Goal: Information Seeking & Learning: Learn about a topic

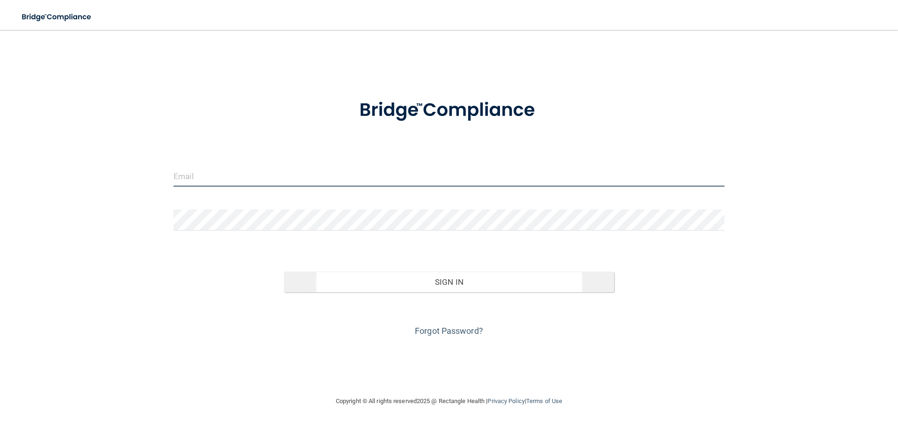
type input "[PERSON_NAME][EMAIL_ADDRESS][DOMAIN_NAME]"
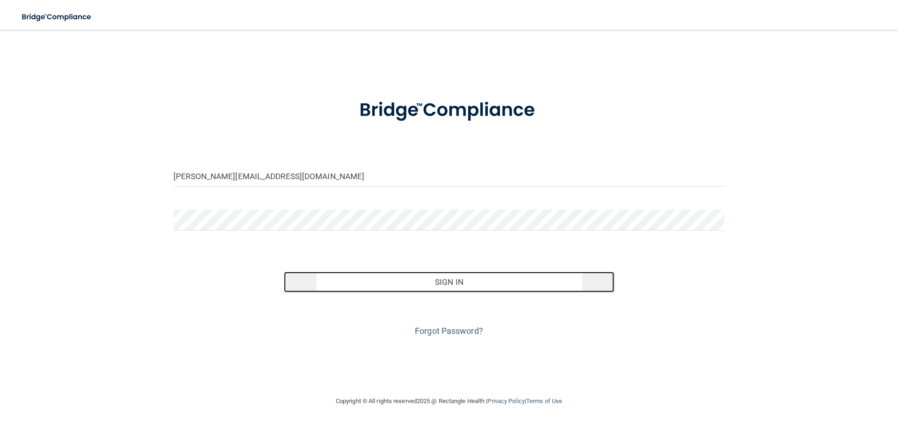
click at [419, 290] on button "Sign In" at bounding box center [449, 282] width 331 height 21
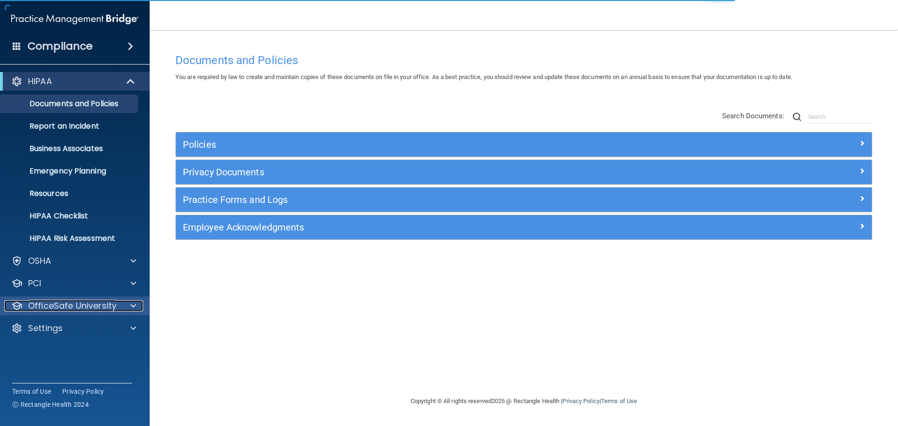
click at [93, 305] on p "OfficeSafe University" at bounding box center [72, 305] width 88 height 11
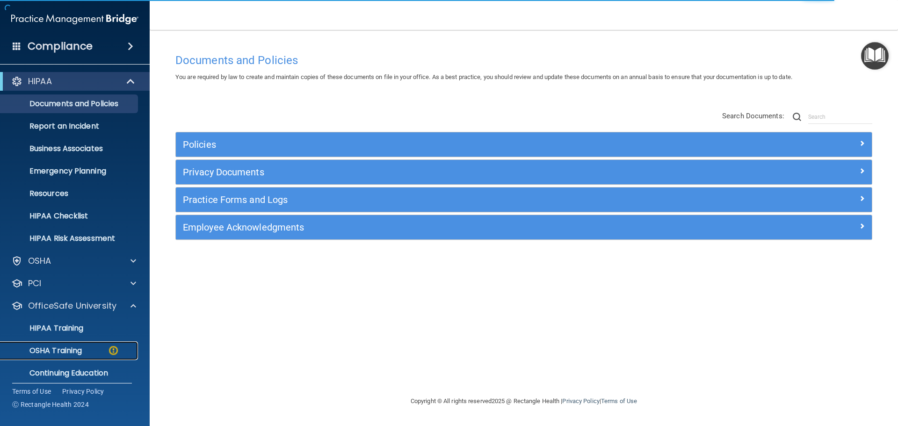
click at [89, 350] on div "OSHA Training" at bounding box center [70, 350] width 128 height 9
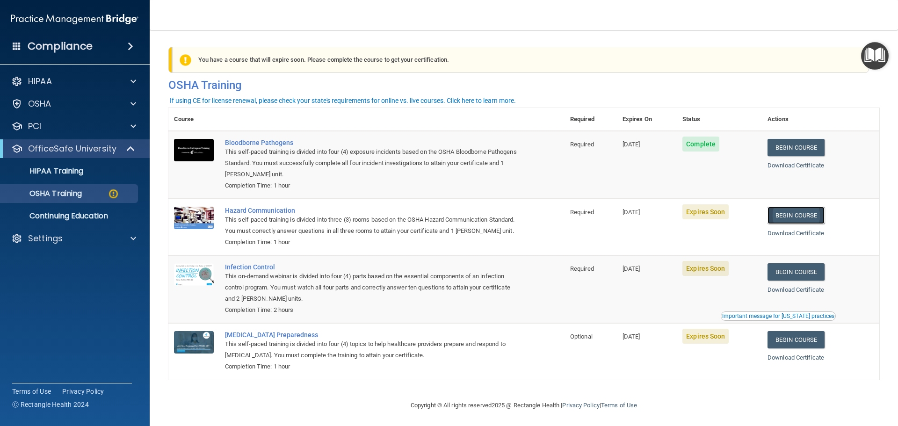
click at [808, 219] on link "Begin Course" at bounding box center [795, 215] width 57 height 17
click at [745, 319] on div "Important message for [US_STATE] practices" at bounding box center [778, 316] width 112 height 6
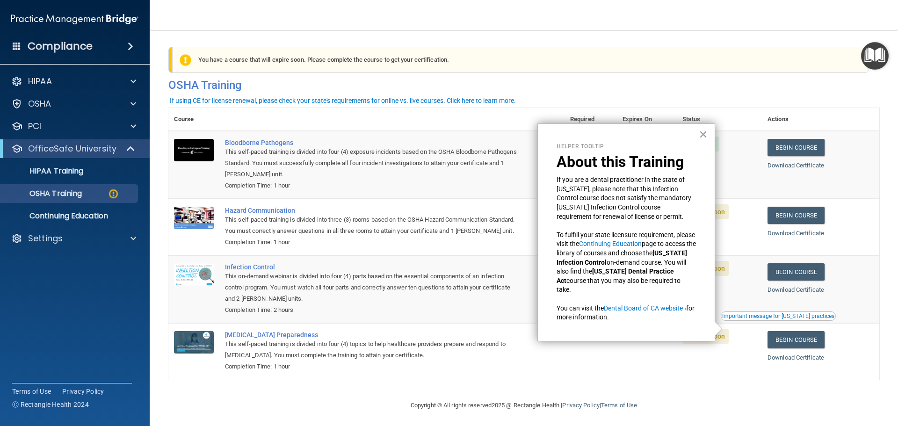
click at [704, 133] on button "×" at bounding box center [703, 134] width 9 height 15
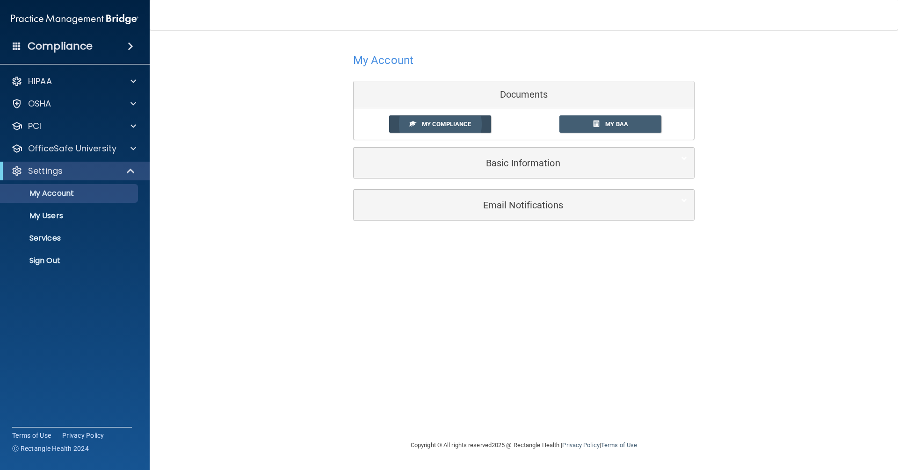
click at [434, 126] on link "My Compliance" at bounding box center [440, 124] width 102 height 17
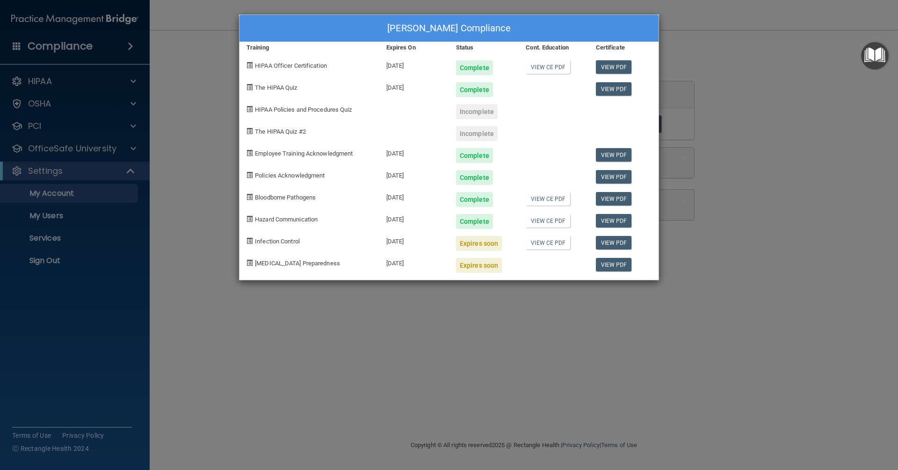
click at [434, 130] on div "Erica Buckner's Compliance Training Expires On Status Cont. Education Certifica…" at bounding box center [449, 235] width 898 height 470
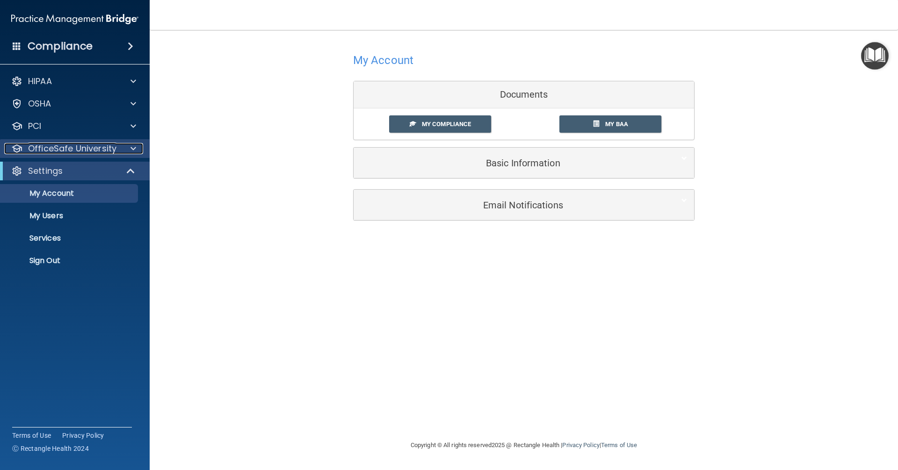
click at [69, 152] on p "OfficeSafe University" at bounding box center [72, 148] width 88 height 11
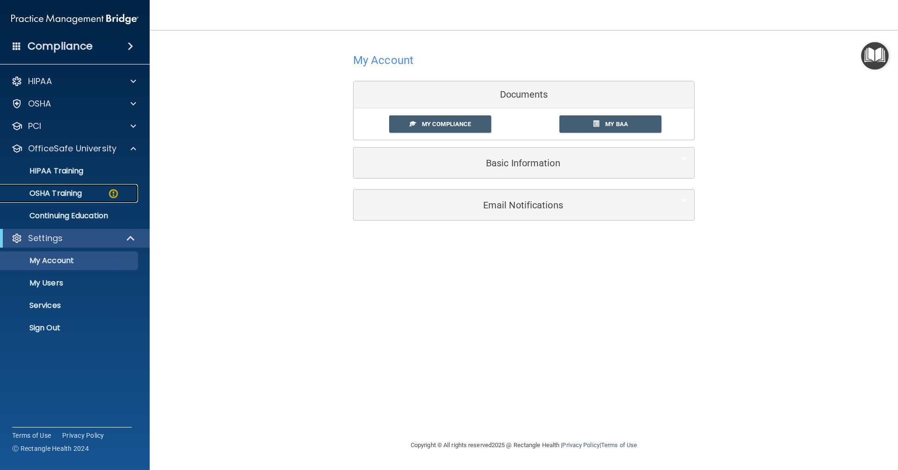
click at [58, 193] on p "OSHA Training" at bounding box center [44, 193] width 76 height 9
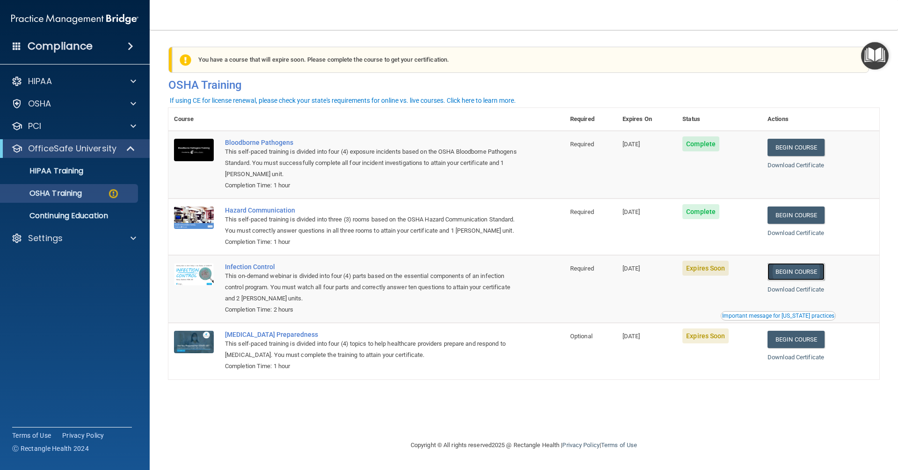
click at [434, 281] on link "Begin Course" at bounding box center [795, 271] width 57 height 17
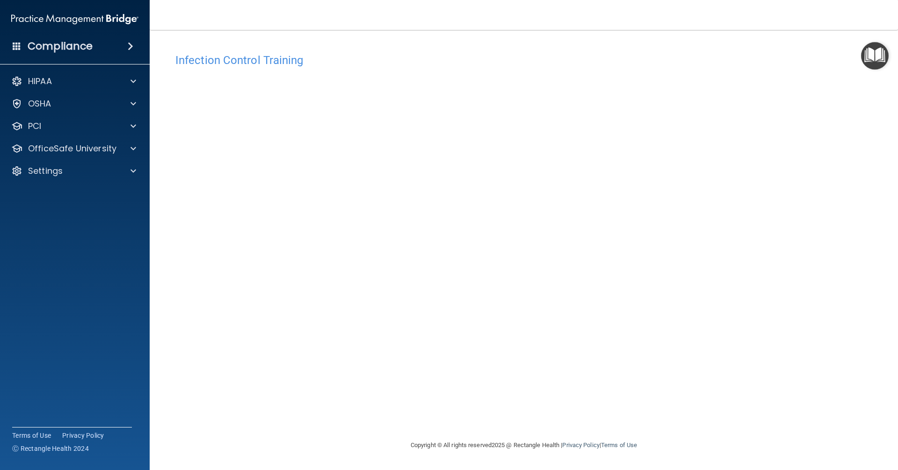
click at [563, 405] on div "Infection Control Training This course doesn’t expire until 10/16/2025. Are you…" at bounding box center [523, 244] width 711 height 391
